Goal: Book appointment/travel/reservation

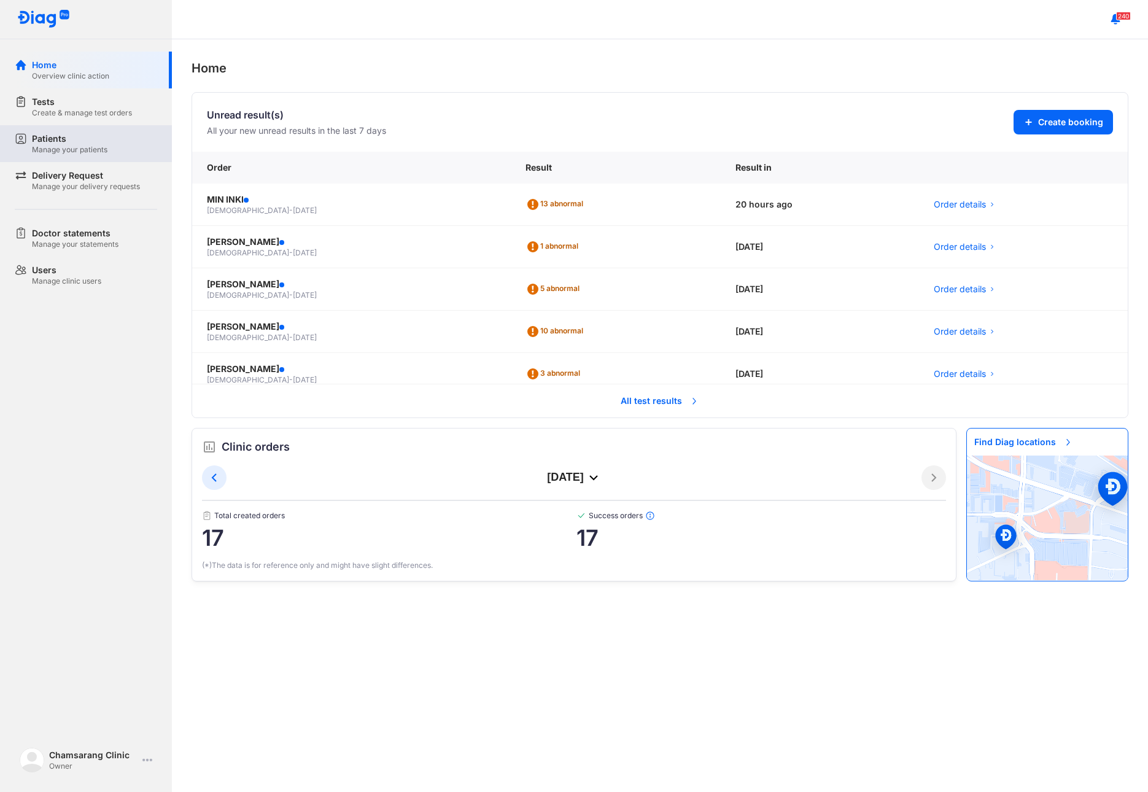
click at [82, 144] on div "Patients" at bounding box center [70, 139] width 76 height 12
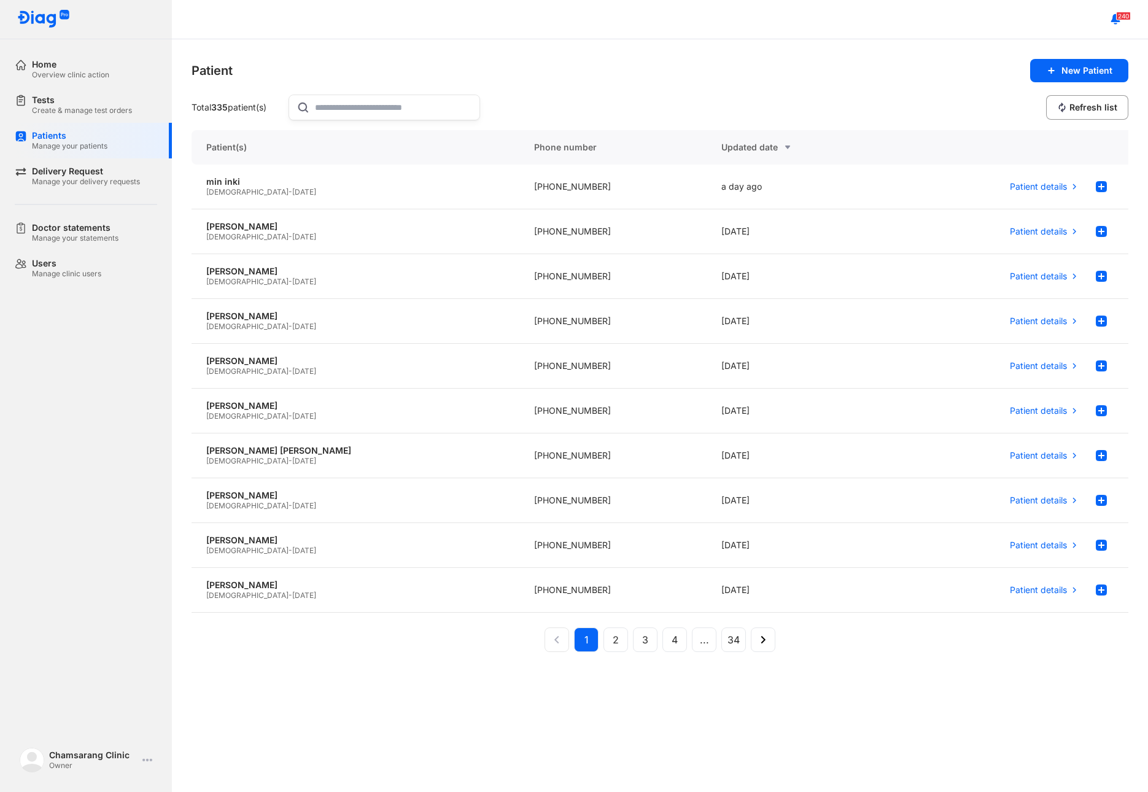
click at [442, 98] on input "text" at bounding box center [393, 107] width 157 height 25
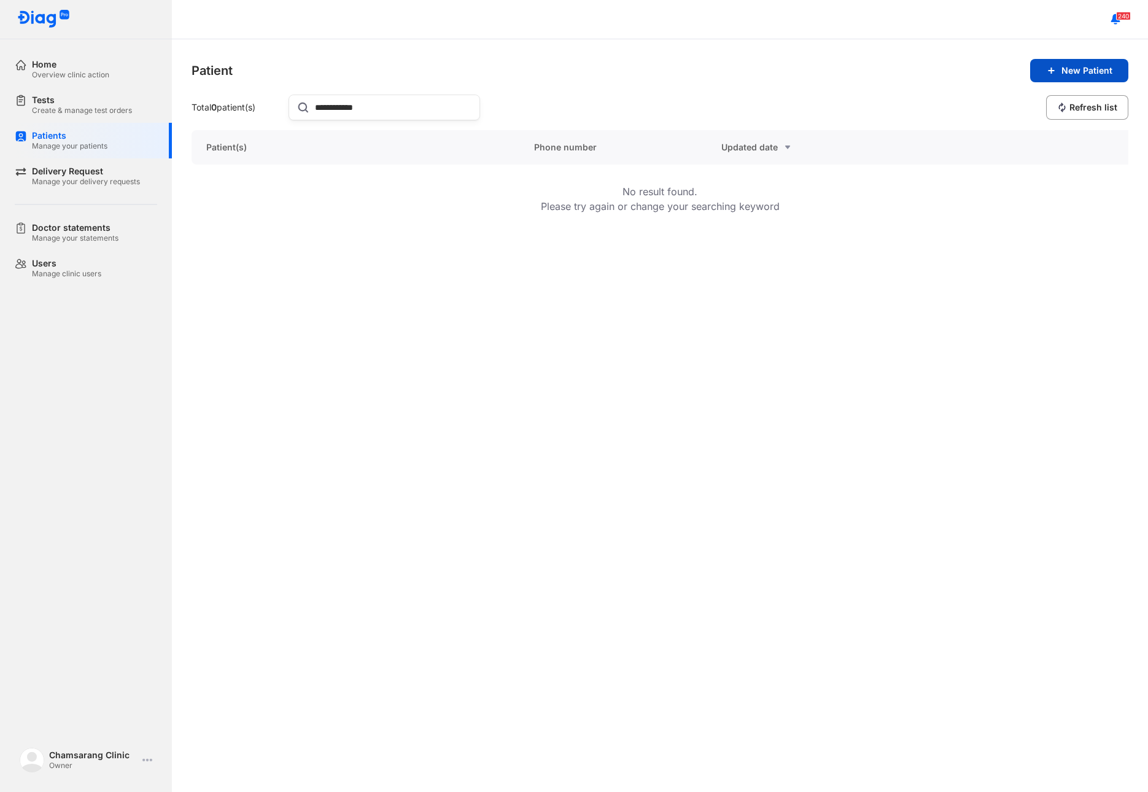
type input "**********"
click at [1066, 65] on span "New Patient" at bounding box center [1086, 70] width 51 height 11
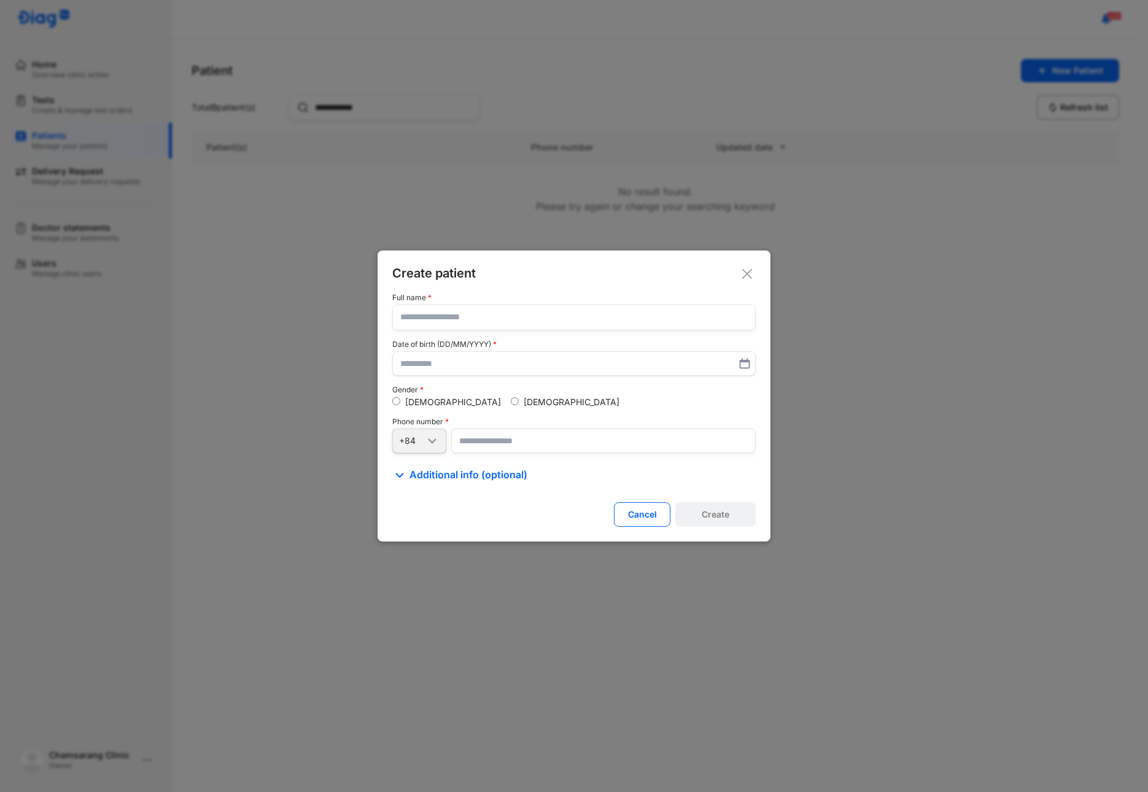
click at [457, 317] on input "text" at bounding box center [573, 317] width 347 height 25
type input "**********"
click at [511, 401] on div "[DEMOGRAPHIC_DATA]" at bounding box center [565, 402] width 109 height 11
click at [463, 444] on input "number" at bounding box center [603, 441] width 304 height 25
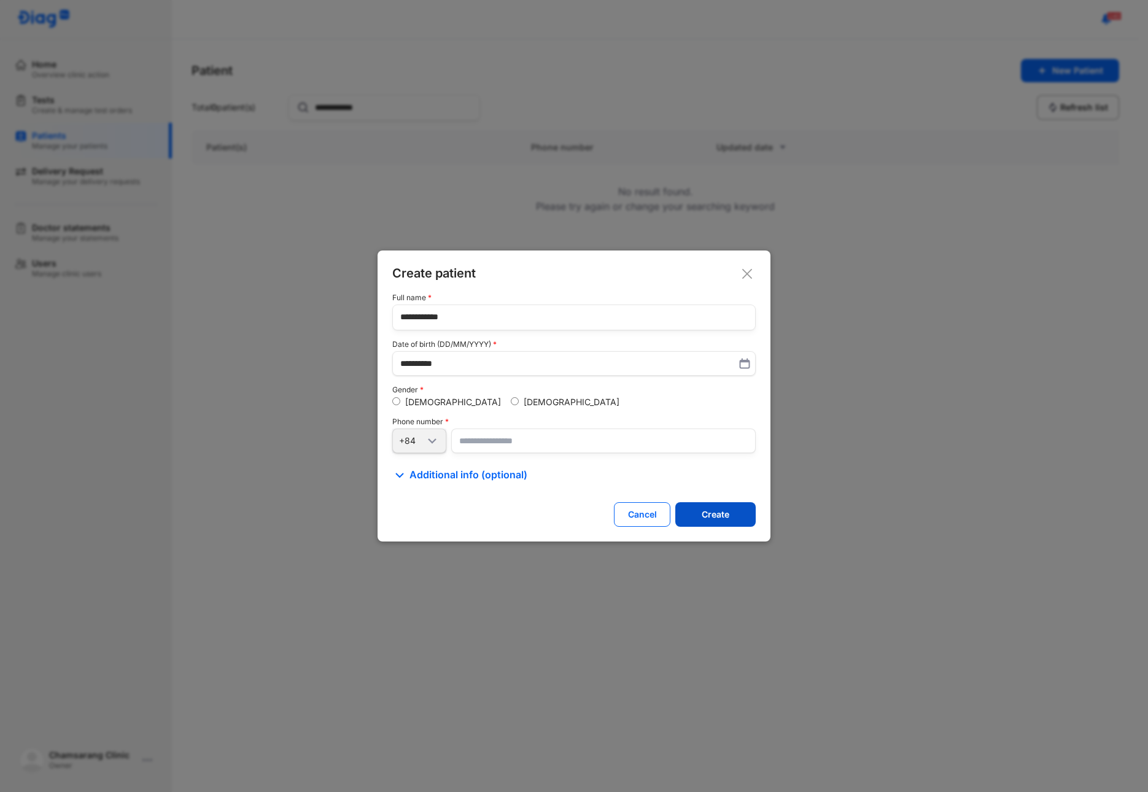
type input "**********"
click at [704, 513] on div "Create" at bounding box center [716, 514] width 28 height 11
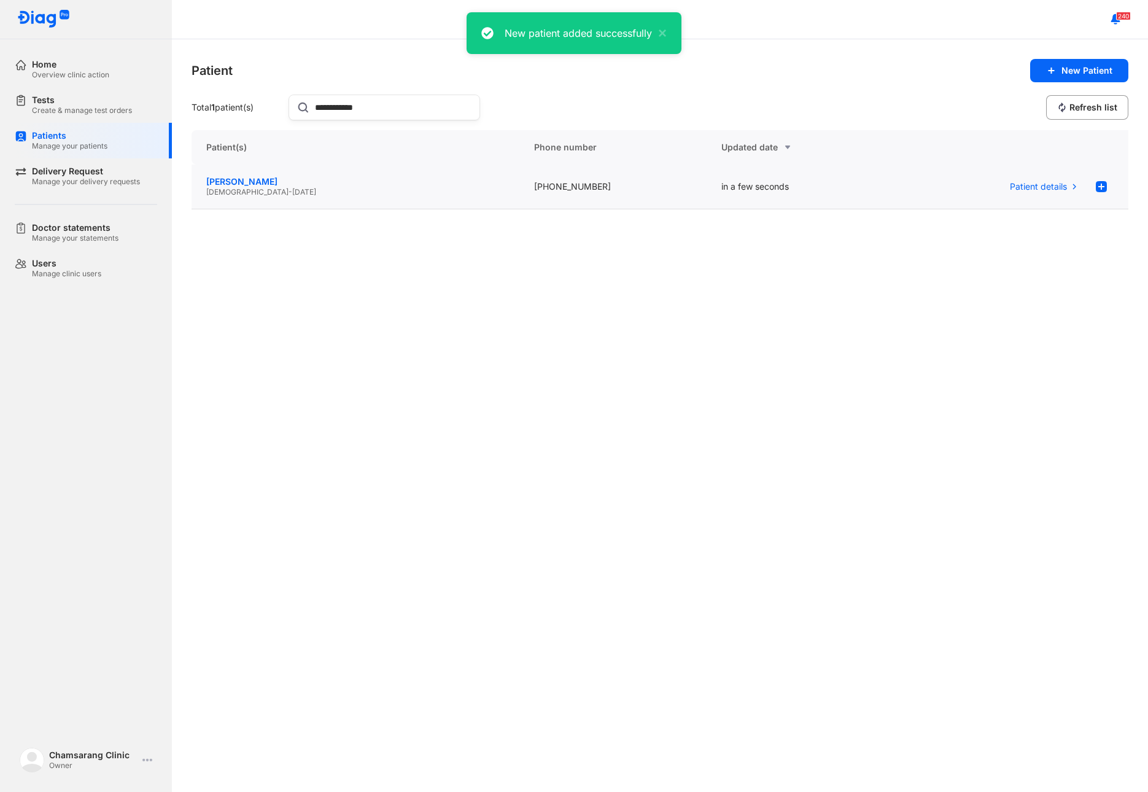
click at [490, 185] on div "[PERSON_NAME]" at bounding box center [355, 181] width 298 height 11
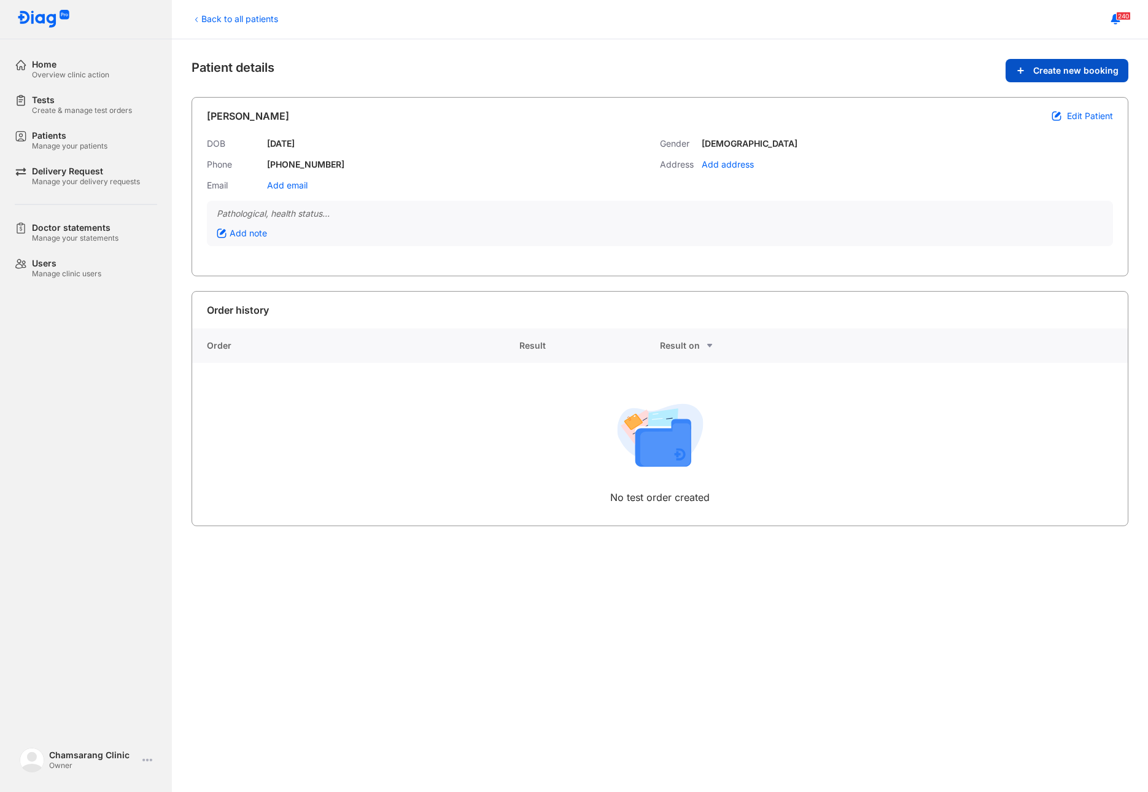
click at [1078, 72] on span "Create new booking" at bounding box center [1075, 70] width 85 height 11
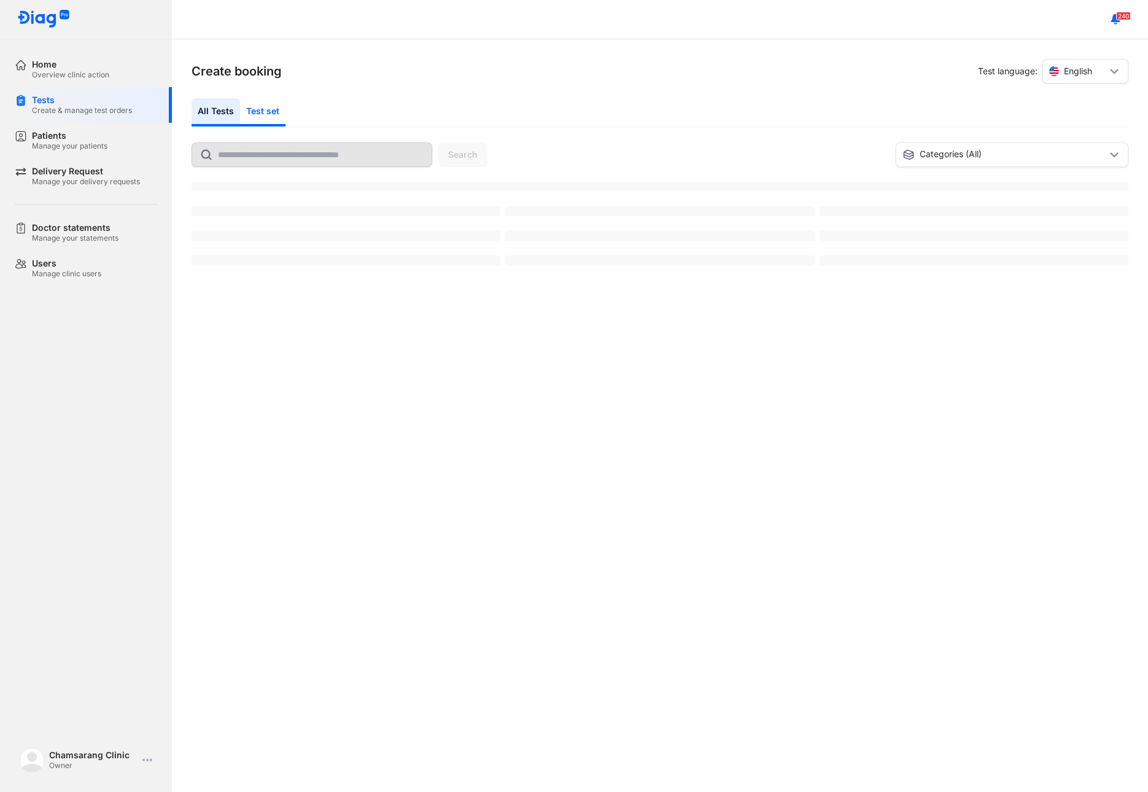
click at [260, 118] on div "Test set" at bounding box center [262, 112] width 45 height 28
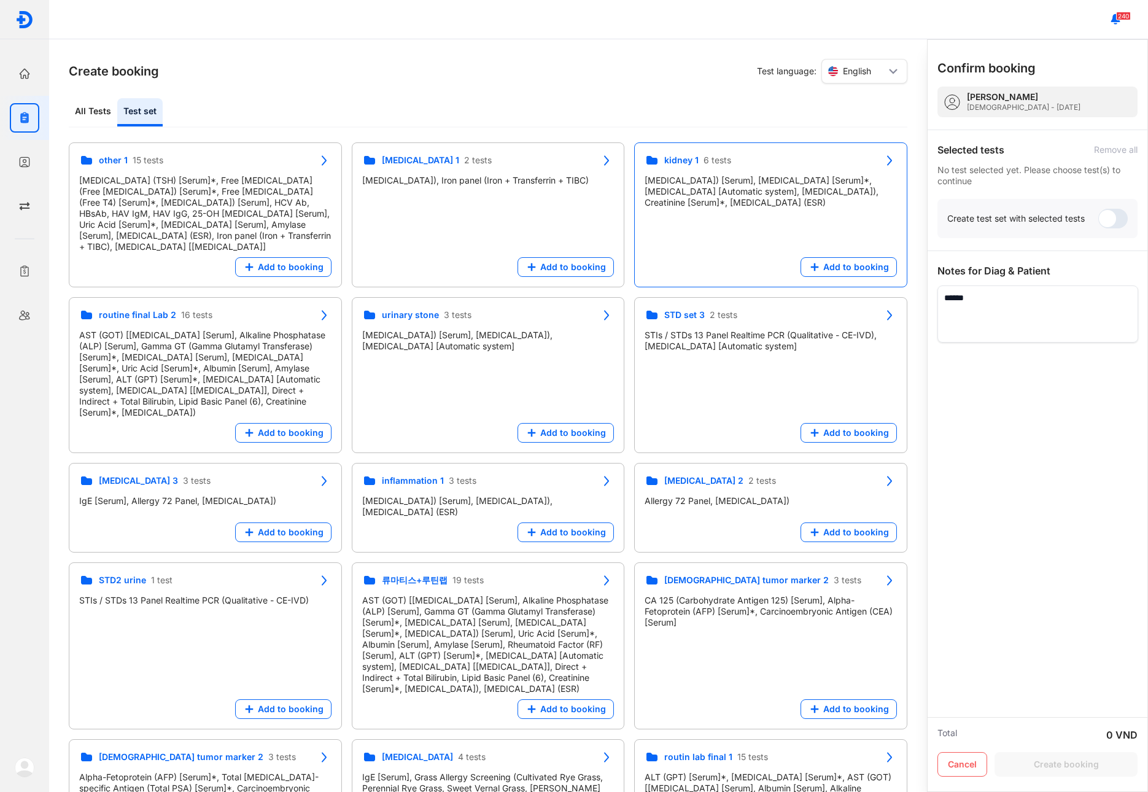
click at [754, 463] on div "kidney 1 6 tests C-Reactive Protein (CRP) [Serum], Urea [Serum]*, Urine analysi…" at bounding box center [770, 508] width 273 height 90
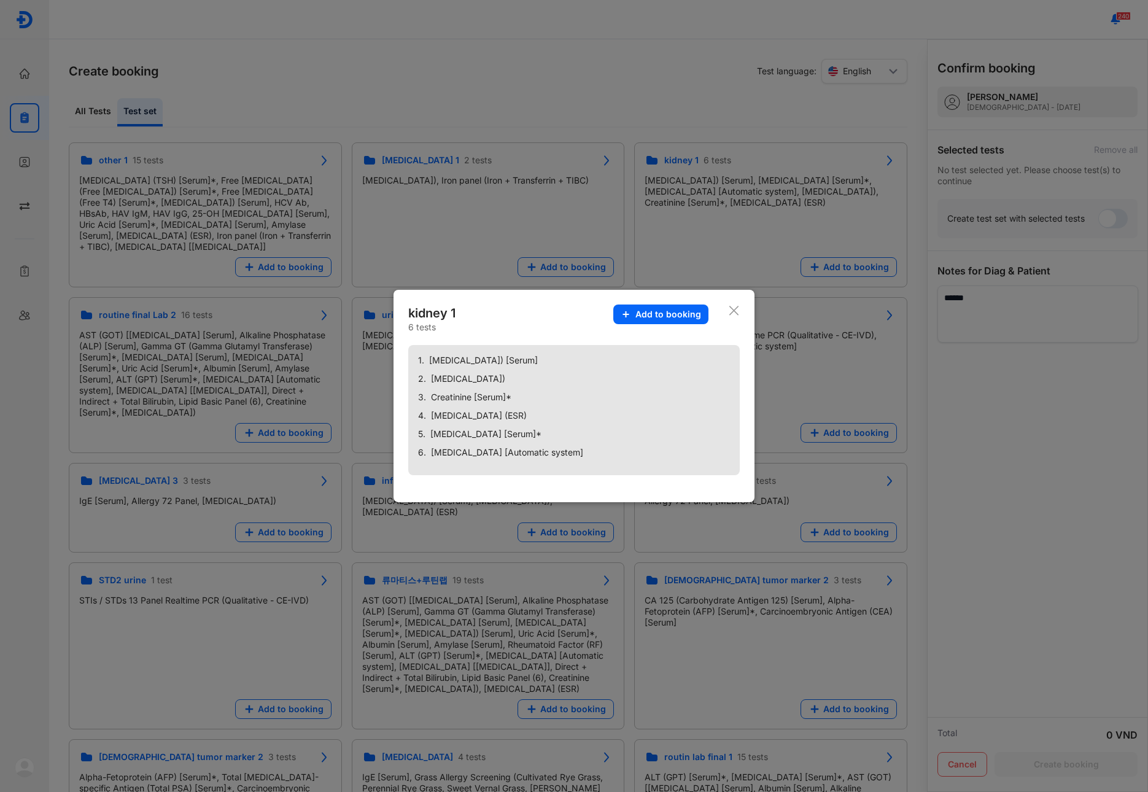
click at [731, 312] on icon at bounding box center [734, 310] width 12 height 12
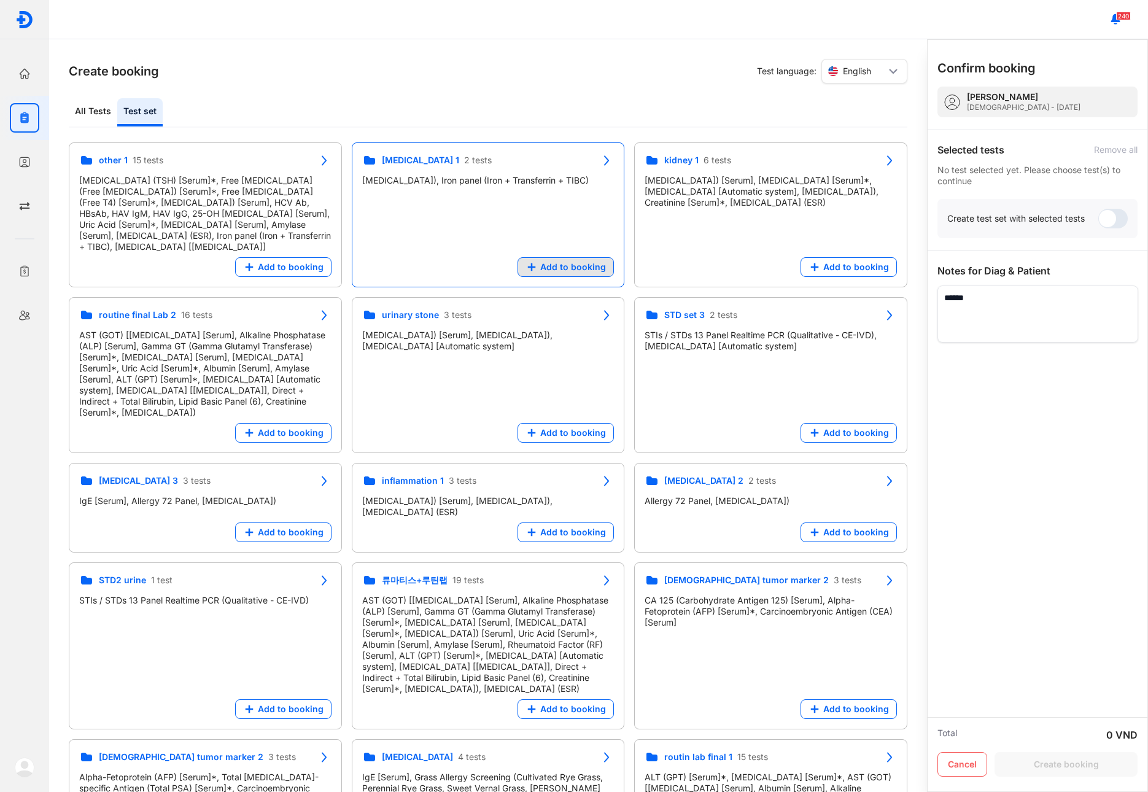
click at [580, 272] on span "Add to booking" at bounding box center [573, 267] width 66 height 11
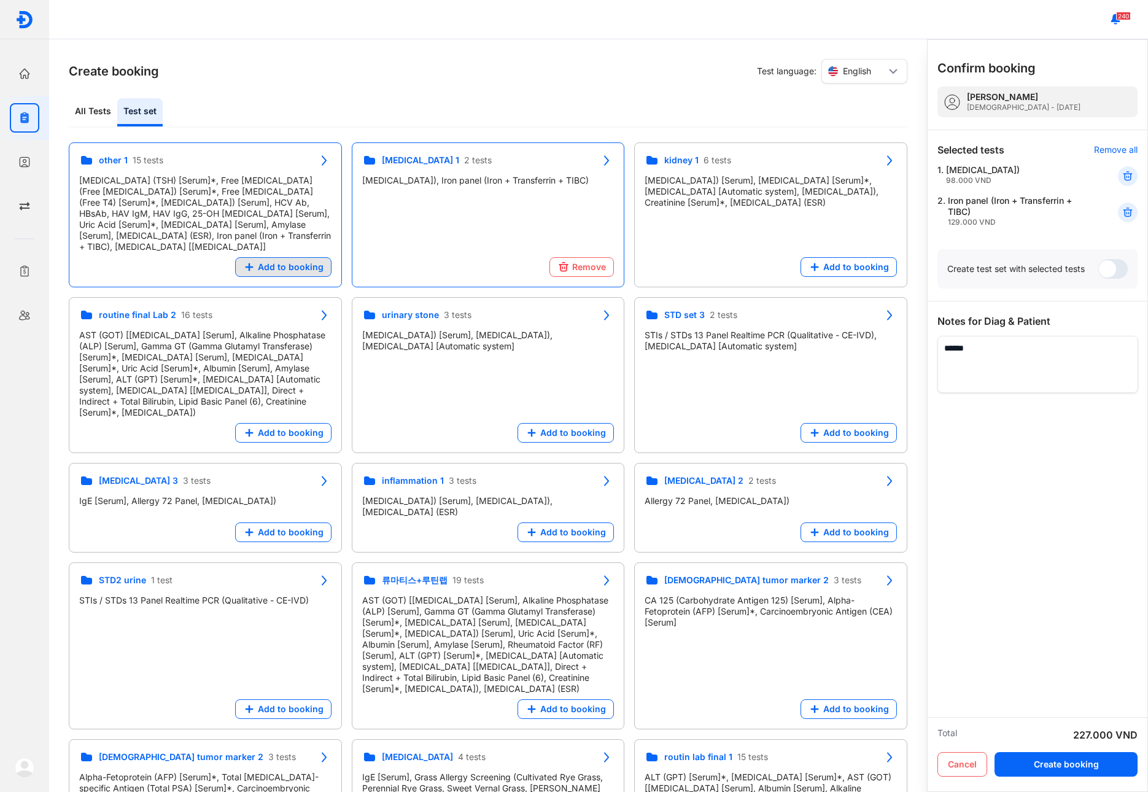
click at [282, 274] on button "Add to booking" at bounding box center [283, 267] width 96 height 20
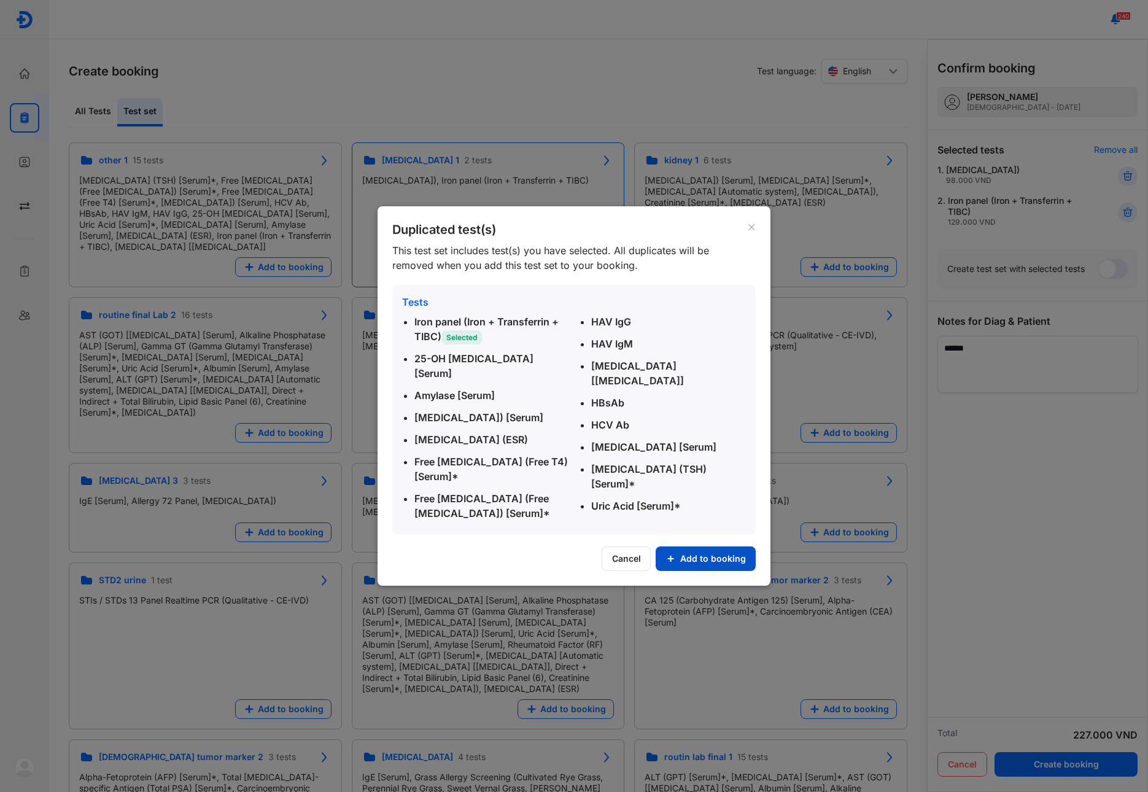
click at [716, 571] on button "Add to booking" at bounding box center [706, 558] width 100 height 25
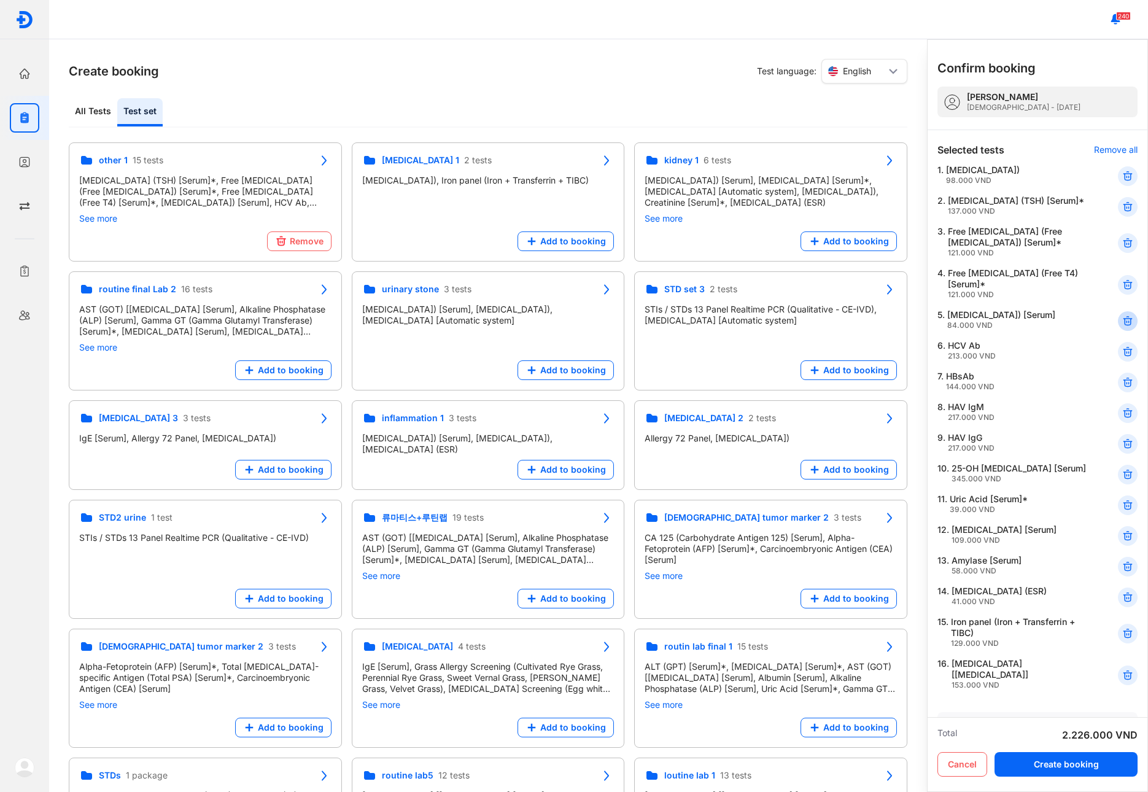
click at [1123, 327] on icon at bounding box center [1128, 321] width 12 height 12
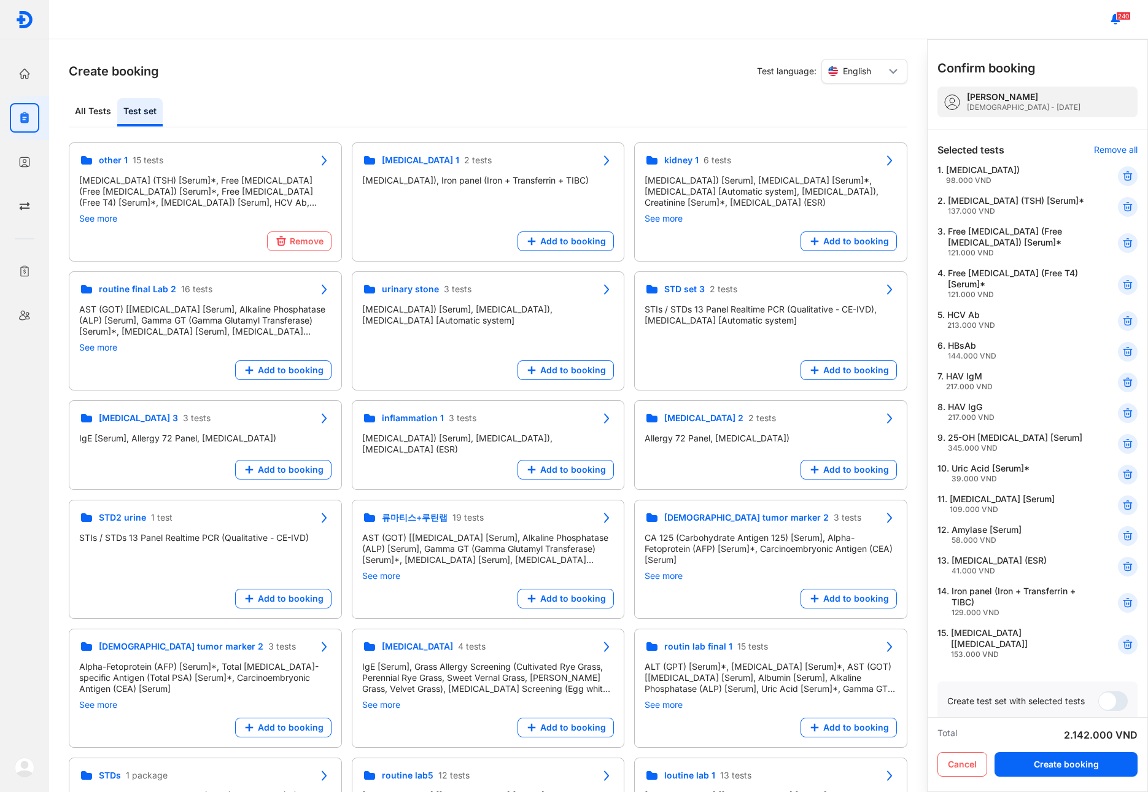
click at [1123, 327] on icon at bounding box center [1128, 321] width 12 height 12
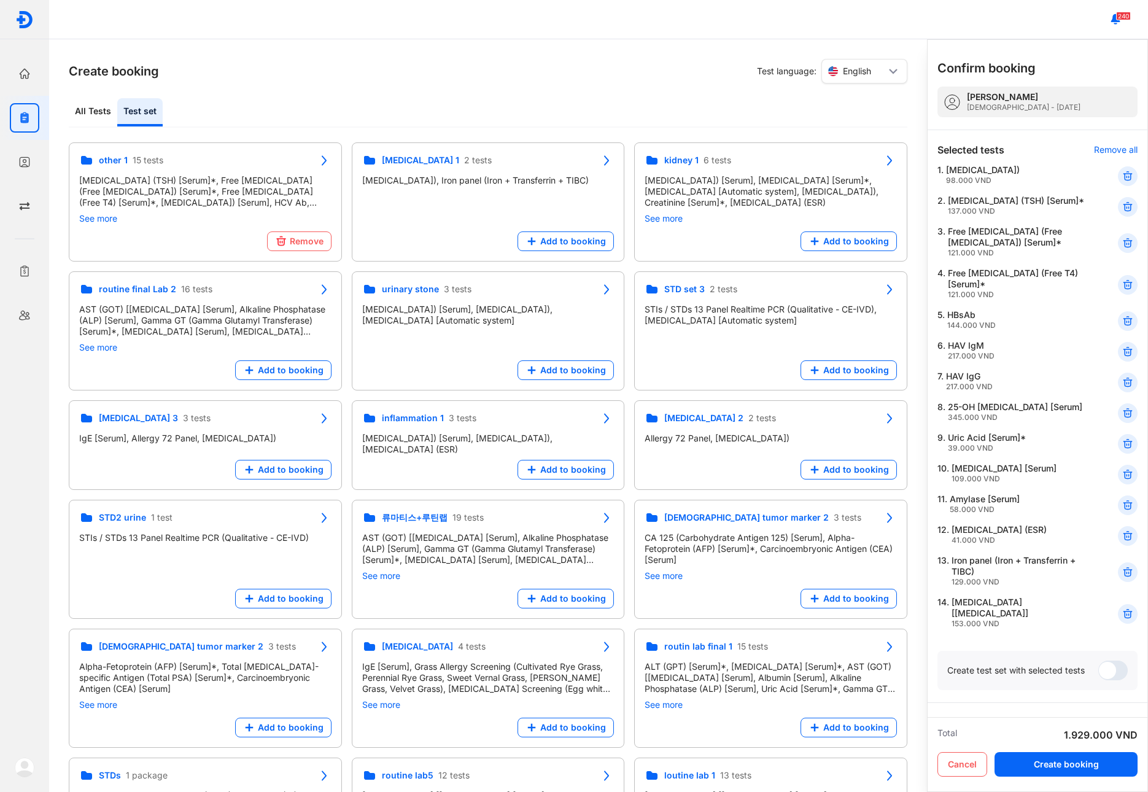
click at [1123, 327] on icon at bounding box center [1128, 321] width 12 height 12
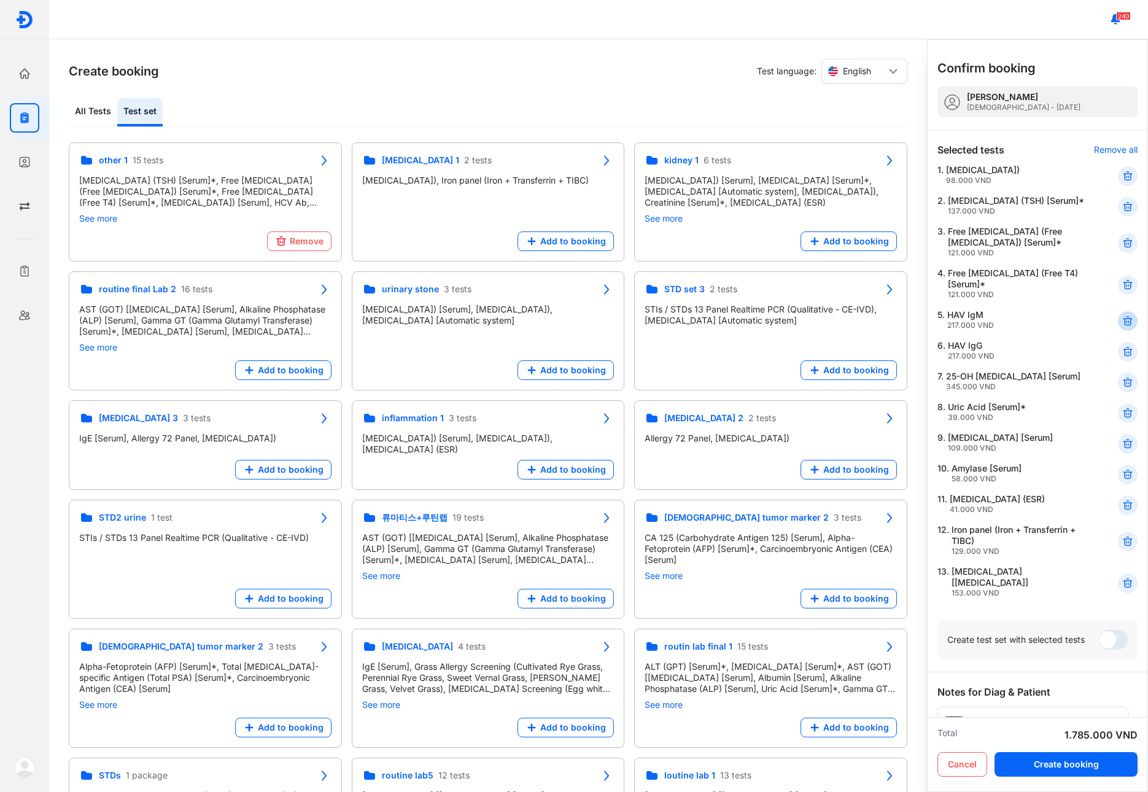
click at [1122, 327] on icon at bounding box center [1128, 321] width 12 height 12
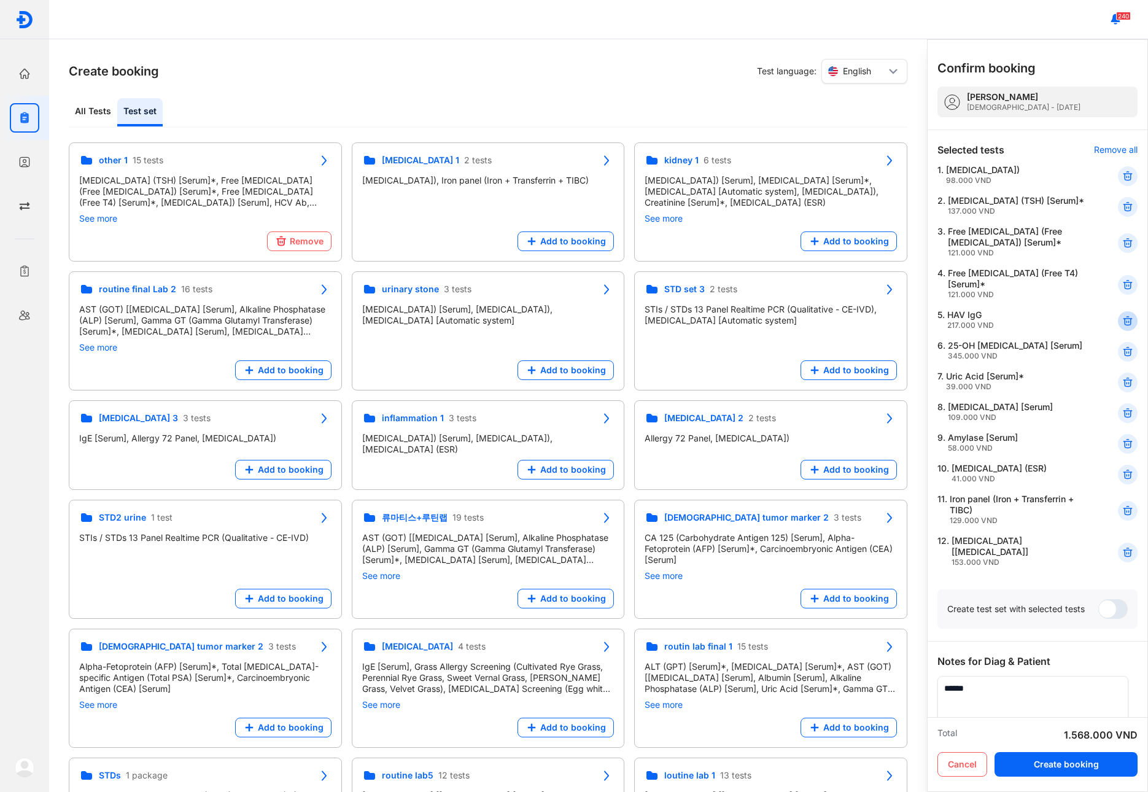
click at [1122, 327] on icon at bounding box center [1128, 321] width 12 height 12
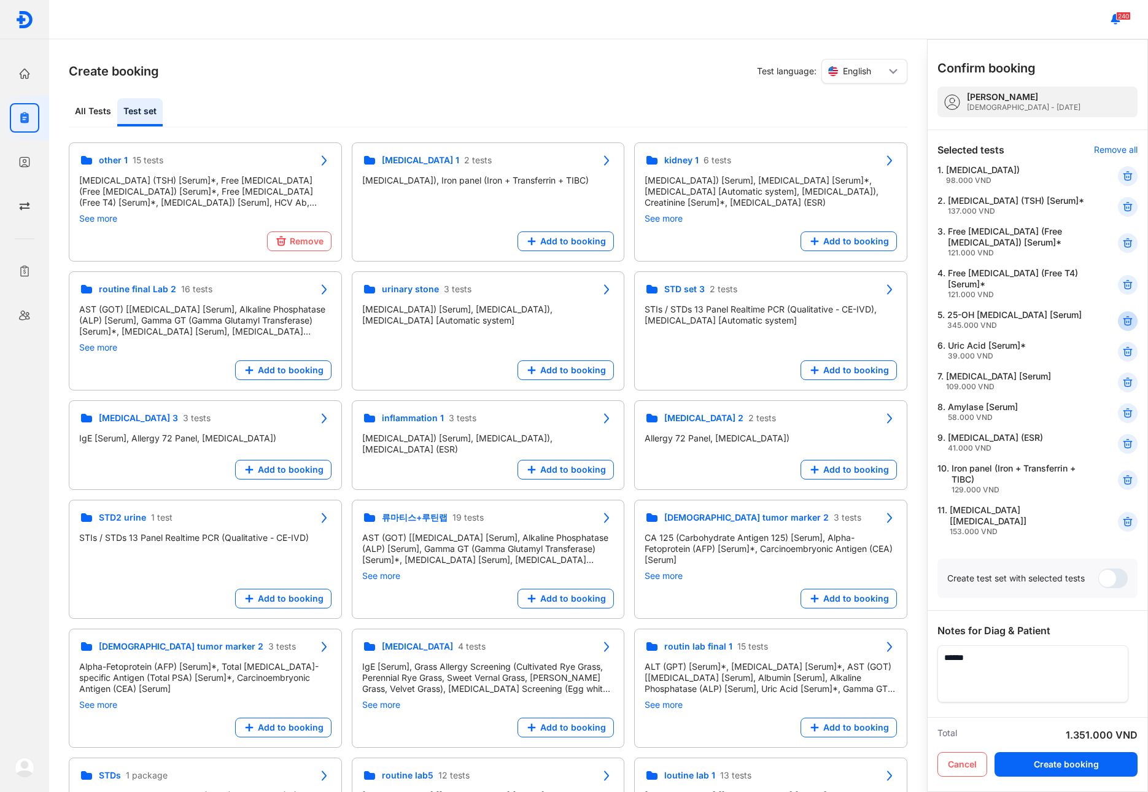
click at [1122, 327] on icon at bounding box center [1128, 321] width 12 height 12
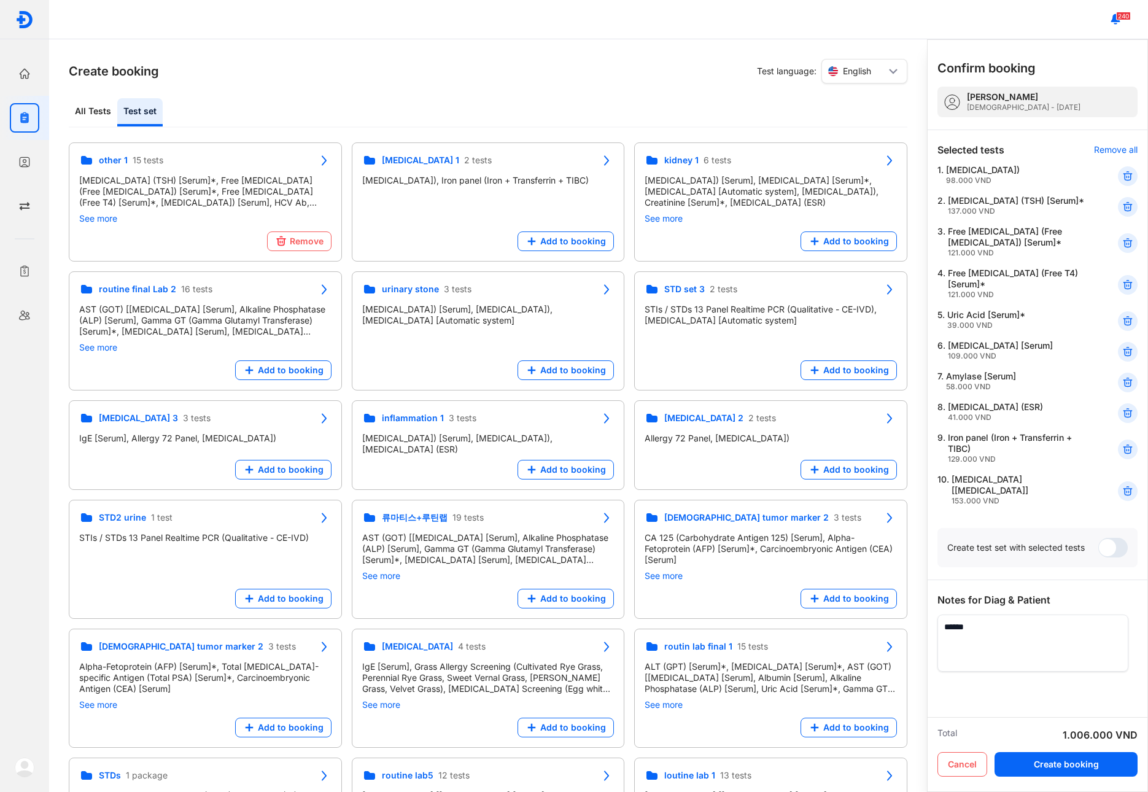
click at [1122, 327] on icon at bounding box center [1128, 321] width 12 height 12
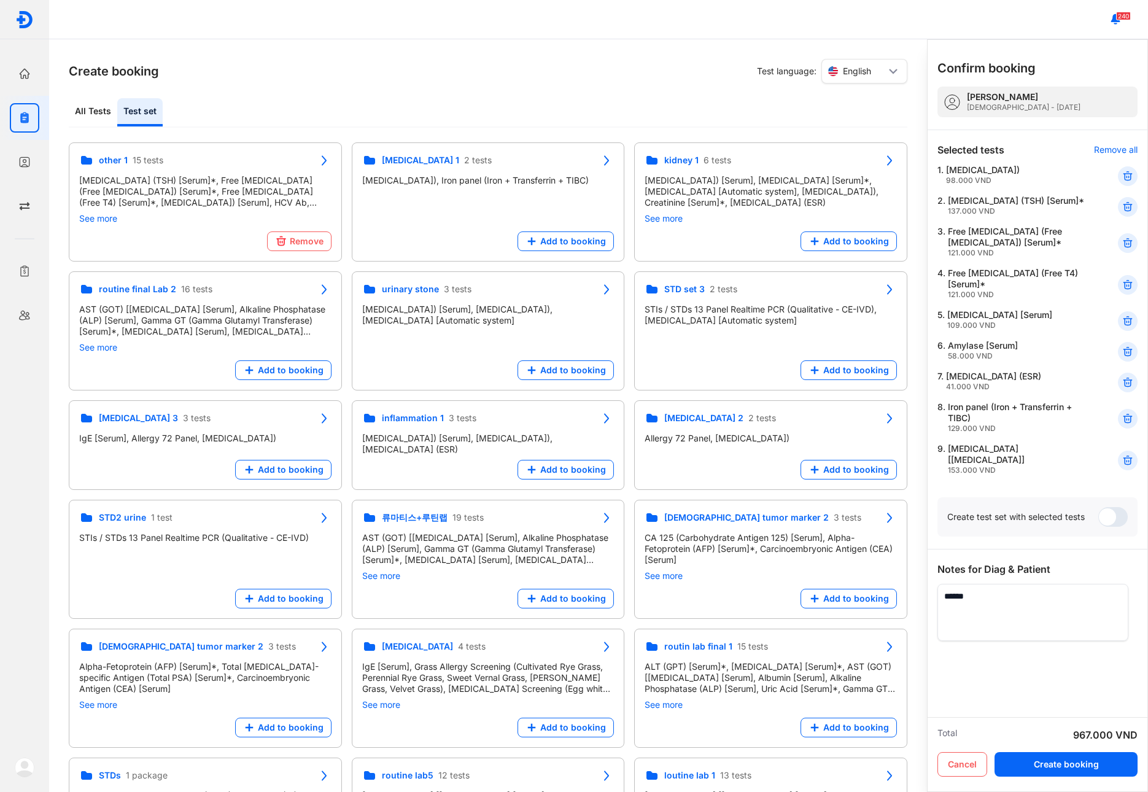
click at [1122, 327] on icon at bounding box center [1128, 321] width 12 height 12
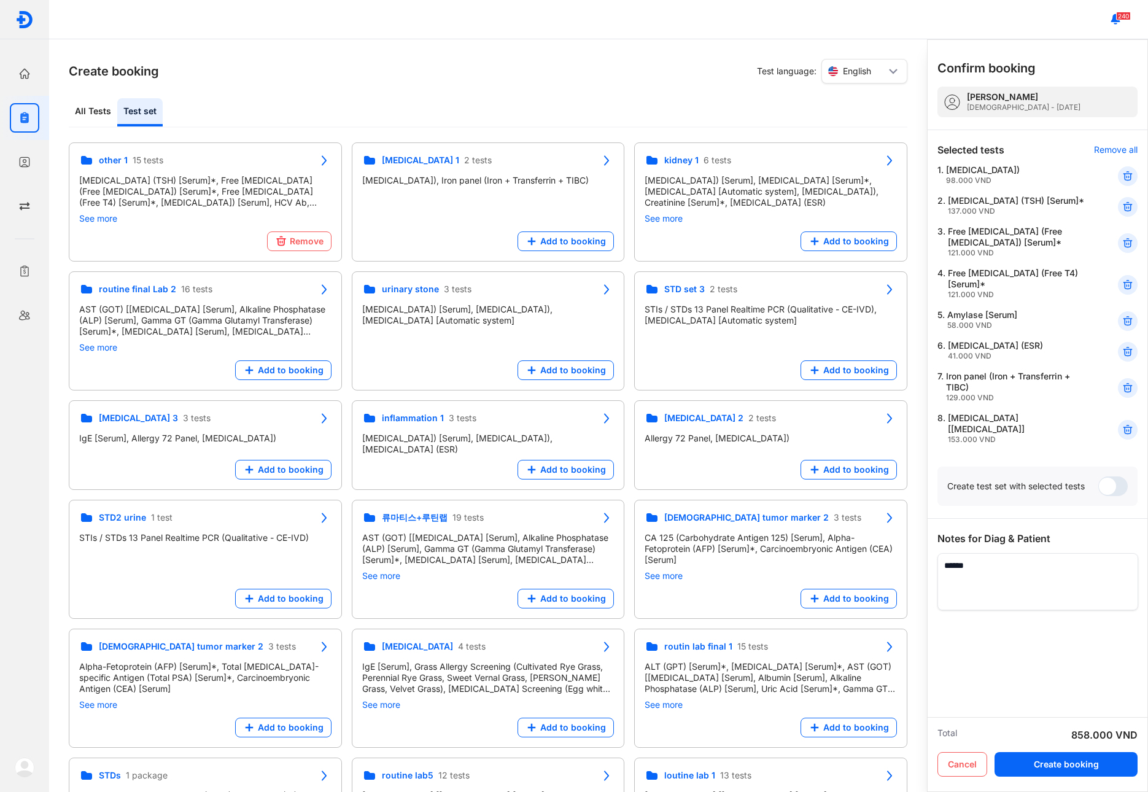
click at [1120, 331] on div at bounding box center [1128, 321] width 20 height 20
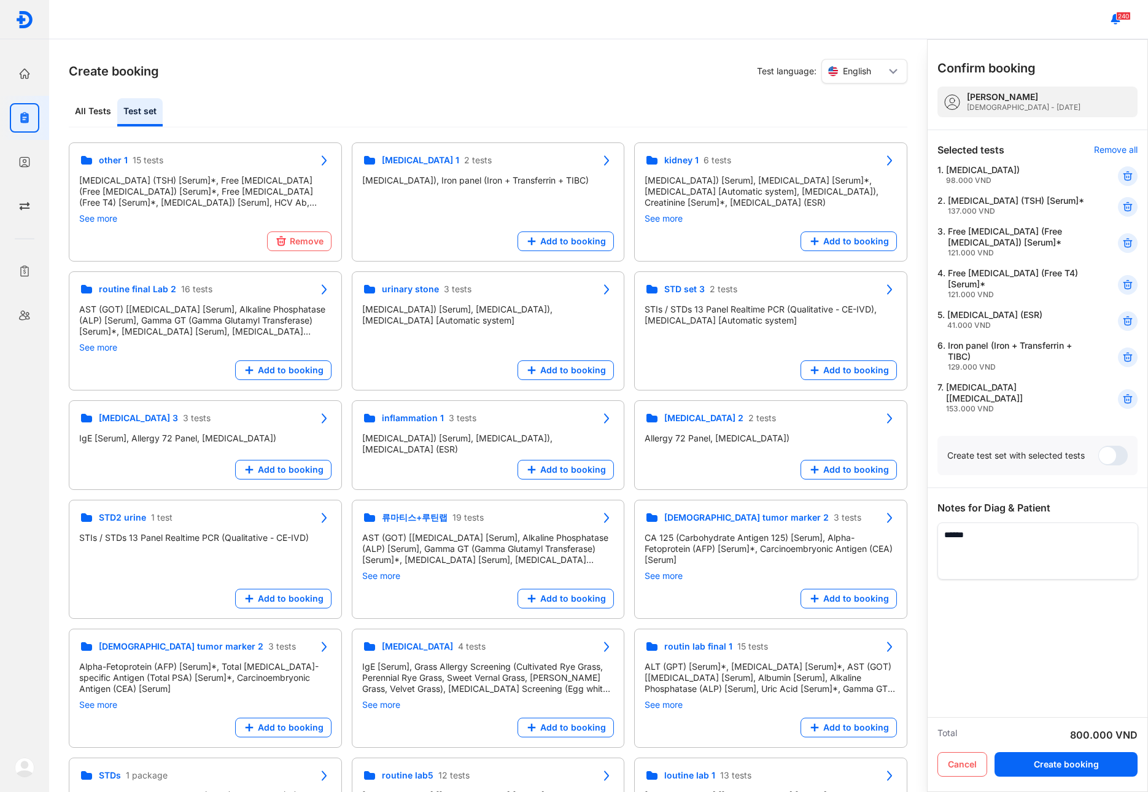
click at [1120, 331] on div at bounding box center [1128, 321] width 20 height 20
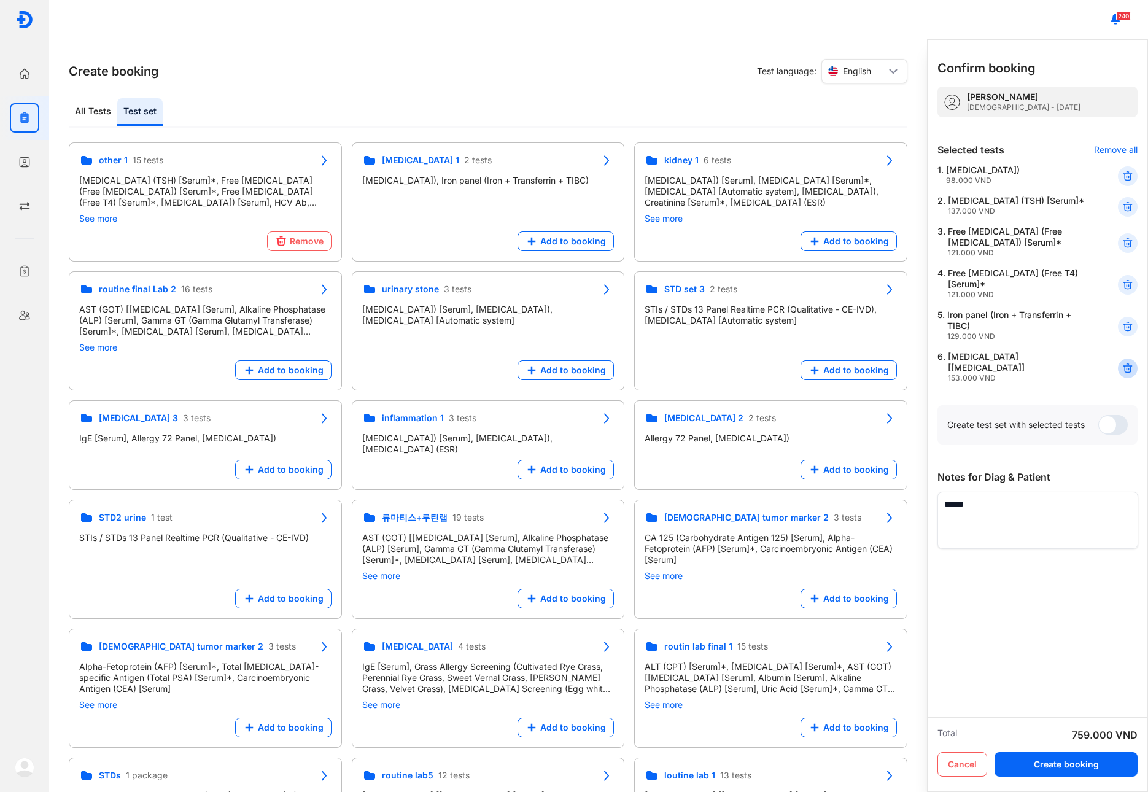
click at [1122, 372] on icon at bounding box center [1128, 368] width 12 height 12
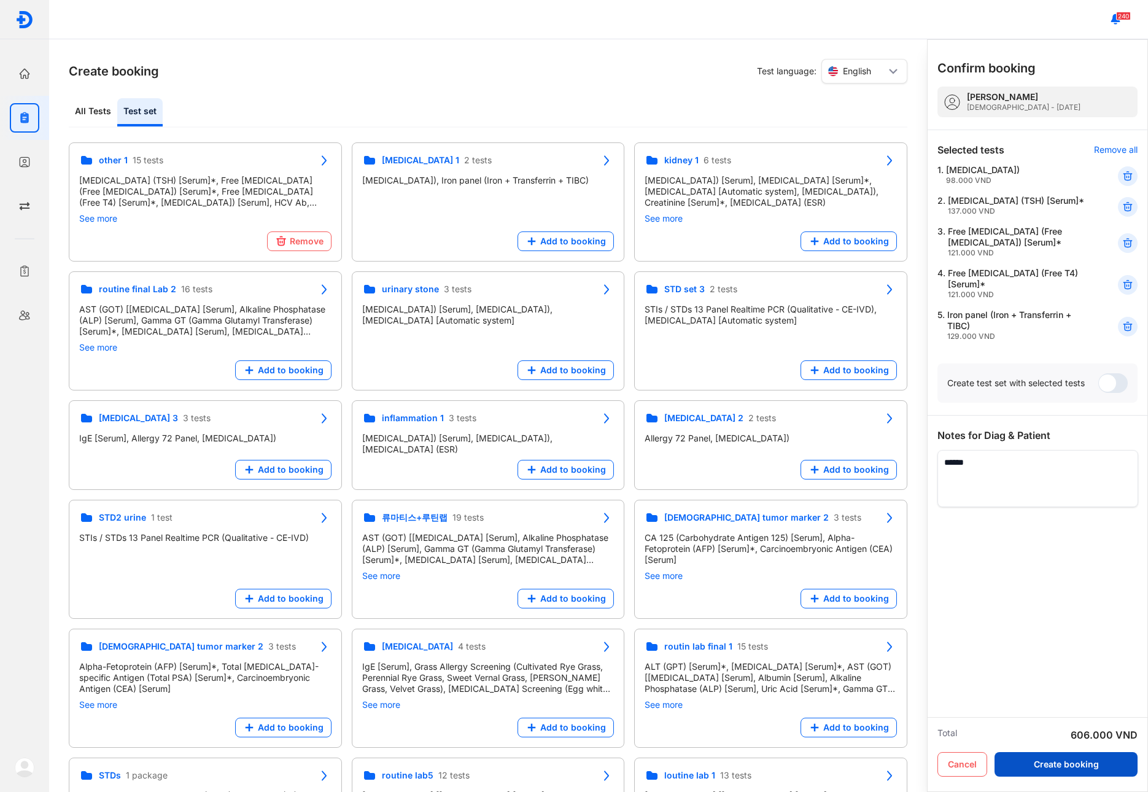
click at [1065, 768] on button "Create booking" at bounding box center [1066, 764] width 143 height 25
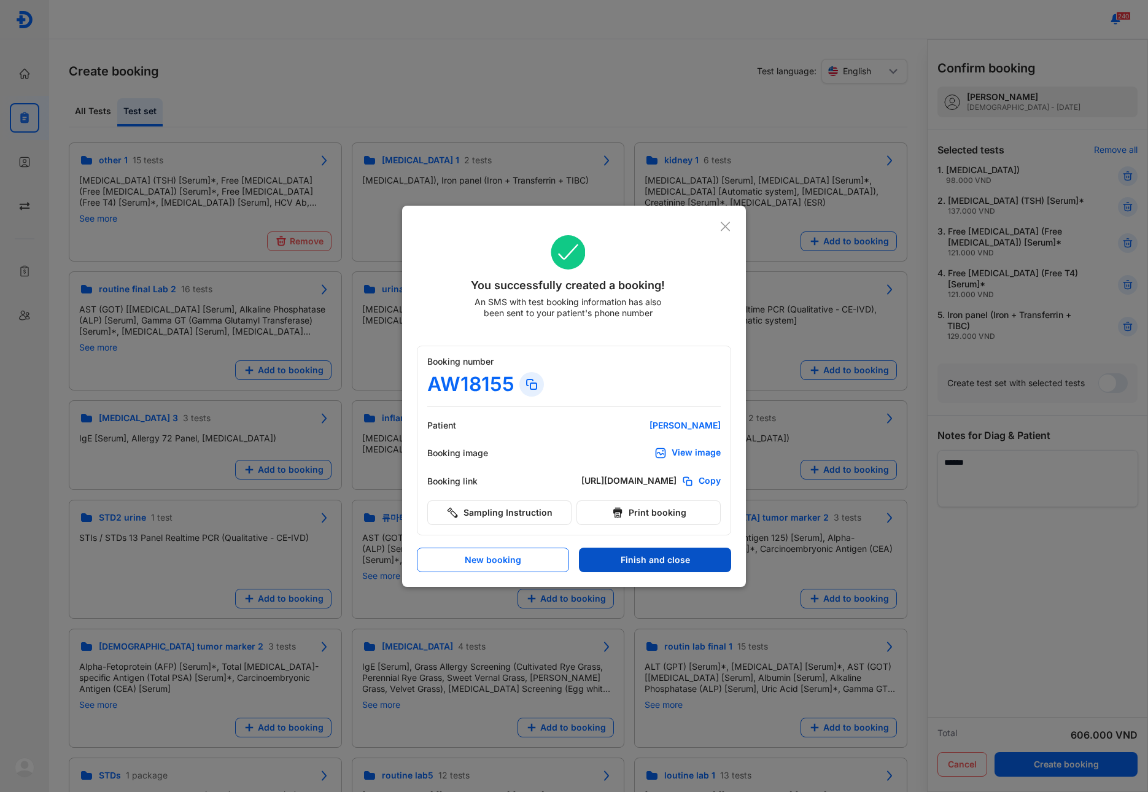
click at [630, 562] on button "Finish and close" at bounding box center [655, 560] width 152 height 25
